Goal: Information Seeking & Learning: Learn about a topic

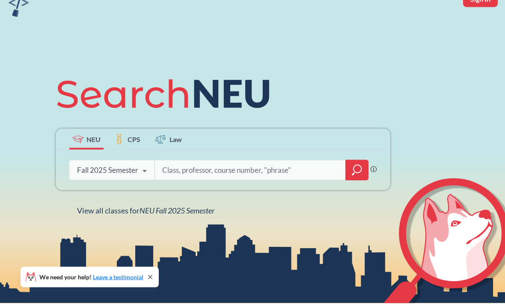
scroll to position [45, 0]
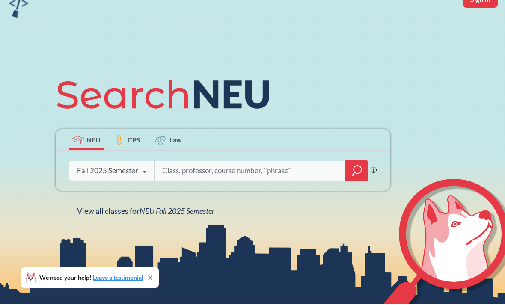
click at [480, 5] on button "Sign In" at bounding box center [480, -1] width 35 height 16
select select "US"
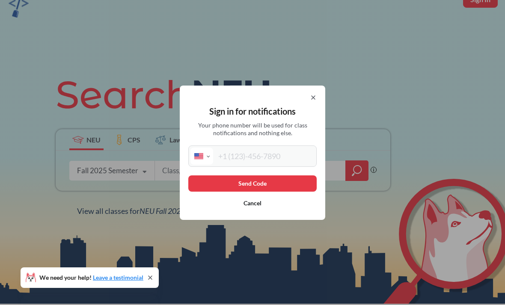
click at [291, 165] on input "tel" at bounding box center [263, 156] width 101 height 17
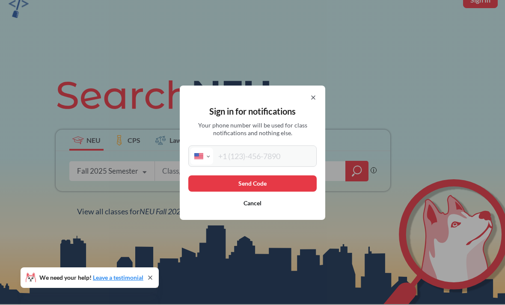
click at [313, 99] on icon at bounding box center [313, 97] width 3 height 3
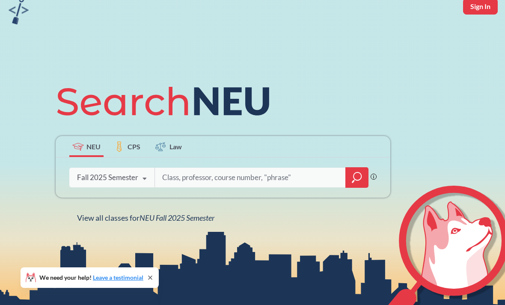
scroll to position [36, 0]
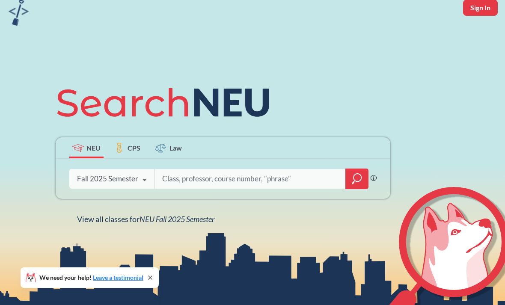
click at [137, 182] on icon at bounding box center [145, 180] width 16 height 24
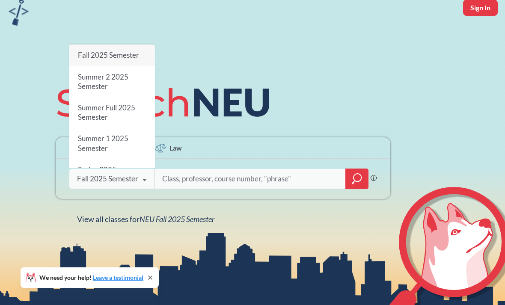
click at [138, 184] on icon at bounding box center [145, 180] width 16 height 24
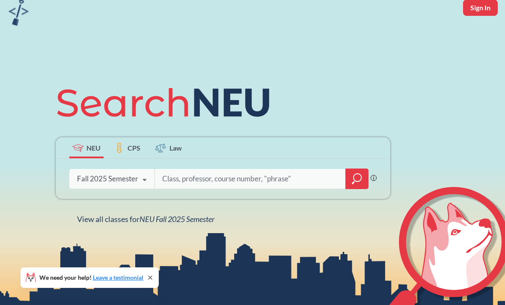
click at [196, 185] on input "search" at bounding box center [250, 179] width 178 height 18
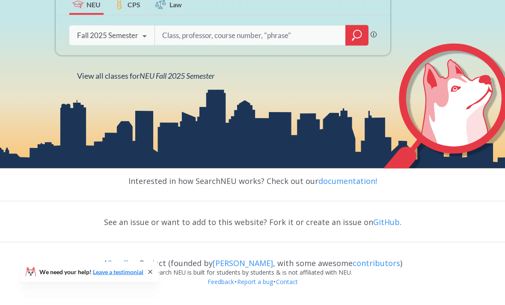
scroll to position [186, 0]
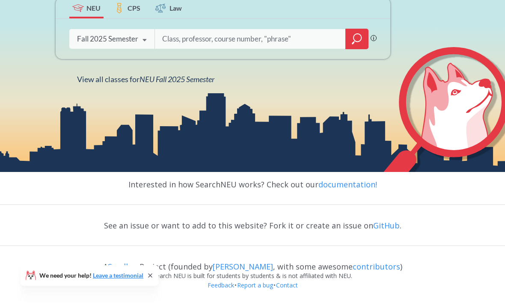
click at [150, 276] on icon at bounding box center [150, 277] width 7 height 7
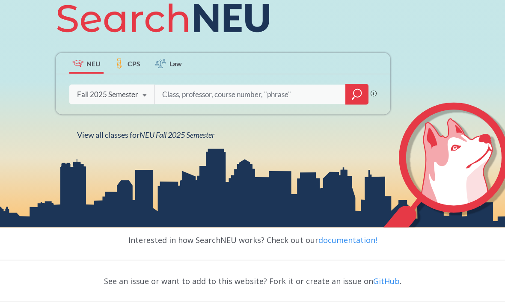
scroll to position [121, 0]
click at [174, 139] on span "NEU Fall 2025 Semester" at bounding box center [177, 134] width 75 height 9
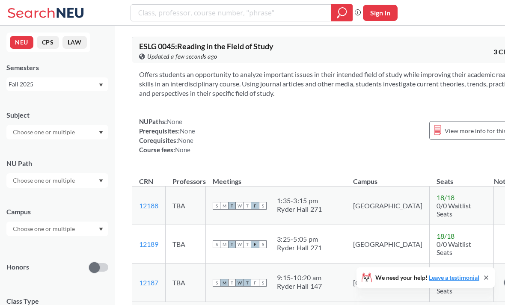
click at [63, 126] on div at bounding box center [57, 132] width 102 height 15
click at [55, 167] on p "Business Administration" at bounding box center [59, 168] width 97 height 9
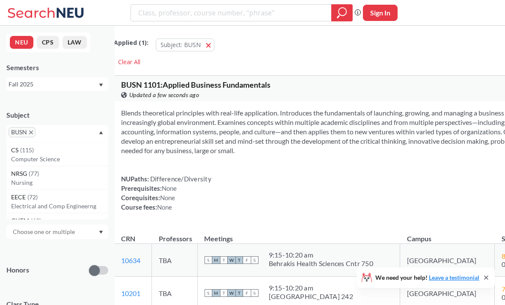
click at [96, 136] on div "BUSN" at bounding box center [57, 134] width 102 height 18
click at [82, 186] on div at bounding box center [57, 183] width 102 height 15
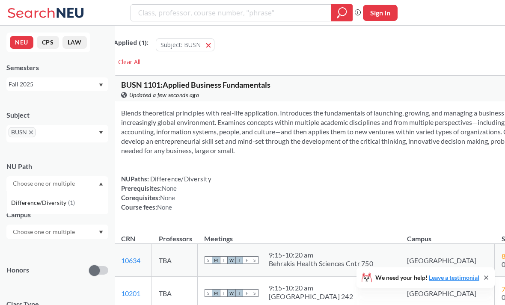
click at [82, 187] on div at bounding box center [57, 183] width 102 height 15
click at [70, 236] on input "text" at bounding box center [45, 232] width 72 height 10
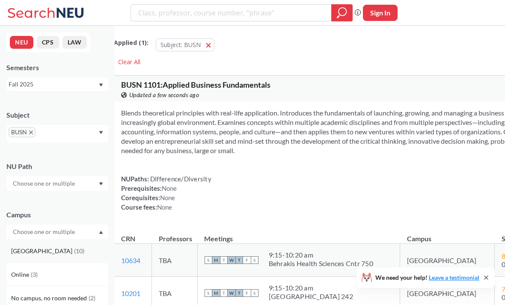
click at [54, 256] on div "Boston ( 10 )" at bounding box center [59, 250] width 97 height 9
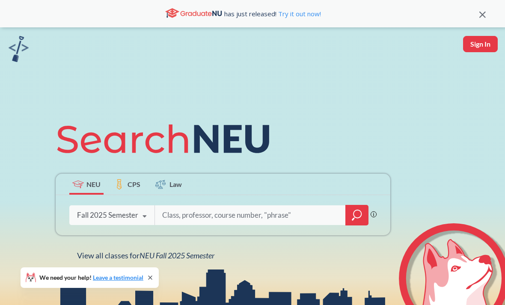
scroll to position [50, 0]
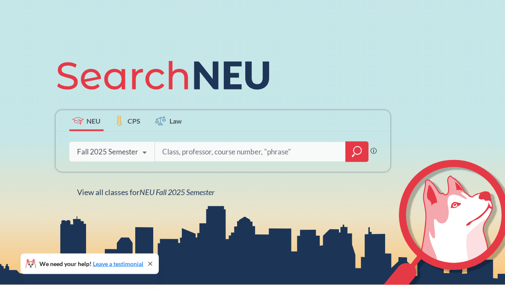
click at [237, 160] on input "search" at bounding box center [250, 166] width 178 height 18
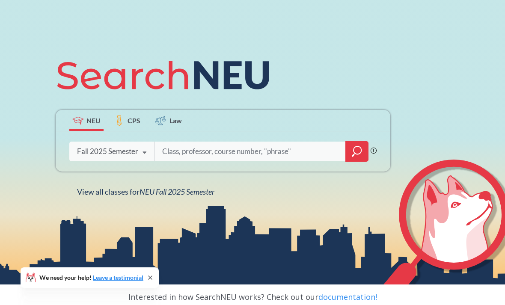
scroll to position [0, 0]
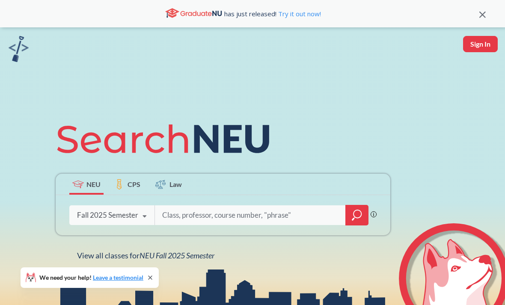
click at [229, 220] on input "search" at bounding box center [250, 215] width 178 height 18
type input "m"
type input "MISM 3515"
click at [364, 217] on div at bounding box center [356, 215] width 23 height 21
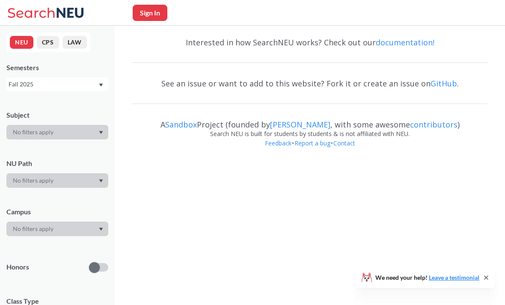
click at [350, 229] on body "Sign In We need your help! Leave a testimonial NEU CPS LAW Semesters Fall 2025 …" at bounding box center [252, 152] width 505 height 305
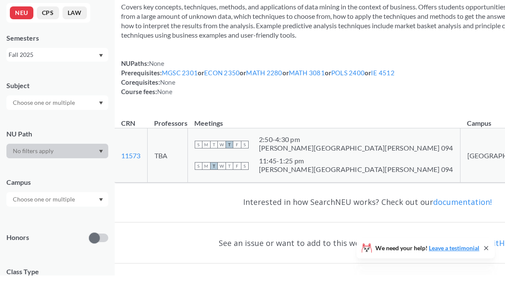
scroll to position [102, 0]
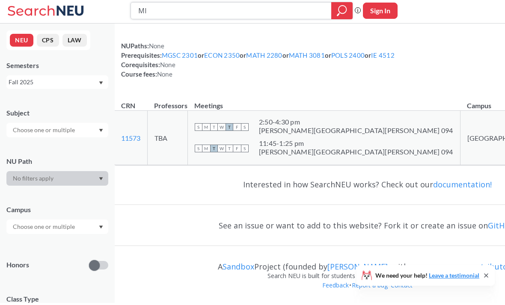
type input "M"
type input "11572"
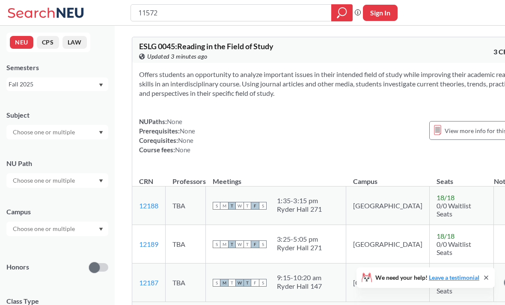
click at [204, 16] on input "11572" at bounding box center [231, 13] width 188 height 15
type input "11573"
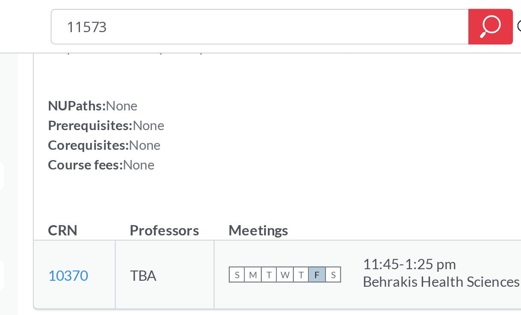
scroll to position [3074, 0]
